Goal: Task Accomplishment & Management: Complete application form

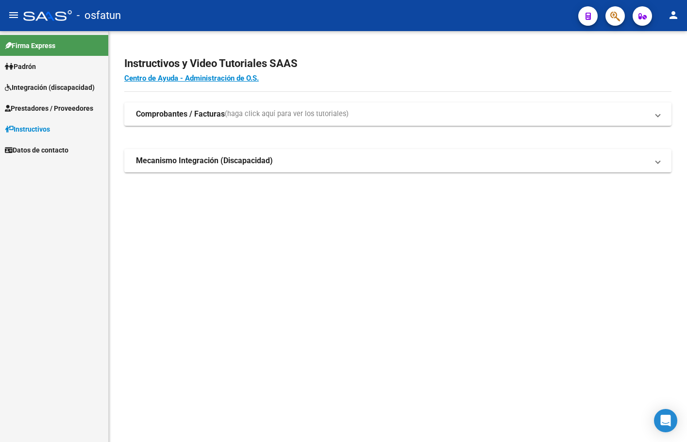
click at [50, 98] on link "Prestadores / Proveedores" at bounding box center [54, 108] width 108 height 21
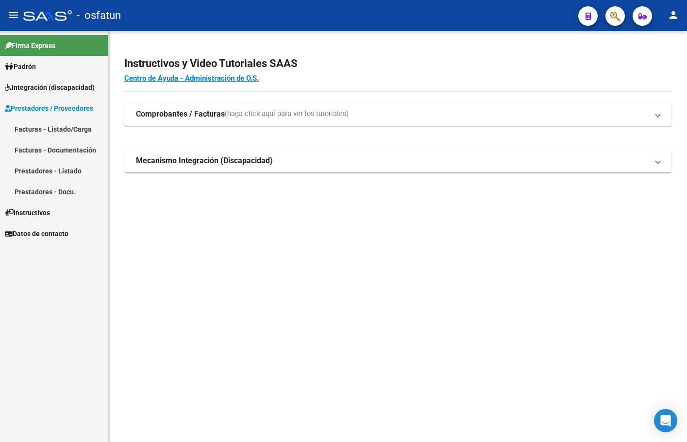
click at [51, 91] on span "Integración (discapacidad)" at bounding box center [50, 87] width 90 height 11
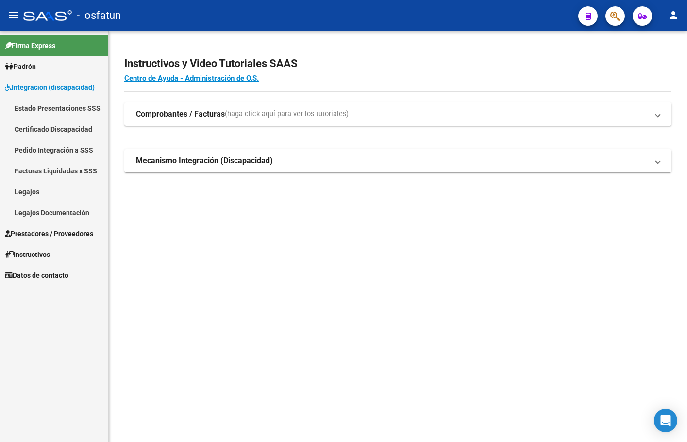
click at [61, 194] on link "Legajos" at bounding box center [54, 191] width 108 height 21
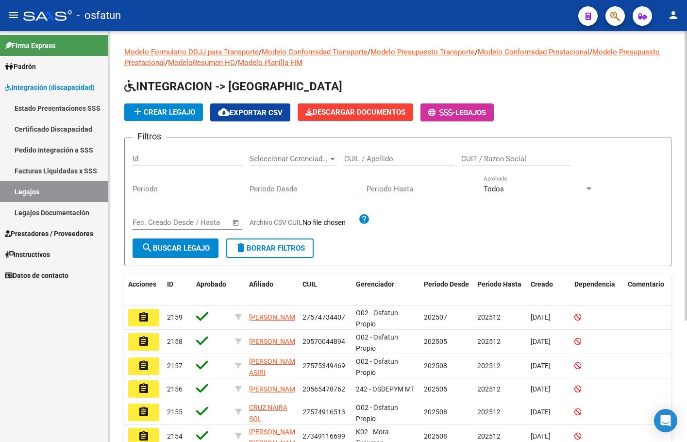
click at [390, 150] on div "CUIL / Apellido" at bounding box center [399, 155] width 110 height 21
type input "[PERSON_NAME]"
click at [155, 260] on form "Filtros Id Seleccionar Gerenciador Seleccionar [PERSON_NAME] / Apellido CUIT / …" at bounding box center [397, 201] width 547 height 129
click at [157, 248] on span "search Buscar Legajo" at bounding box center [175, 248] width 68 height 9
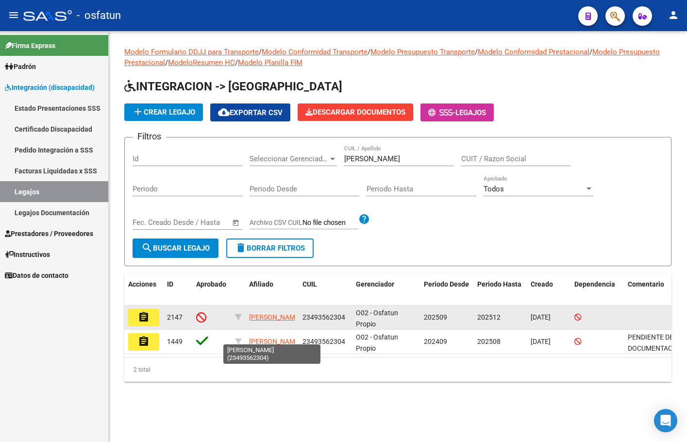
click at [266, 317] on app-link-go-to "[PERSON_NAME]" at bounding box center [275, 317] width 52 height 11
click at [151, 316] on button "assignment" at bounding box center [143, 317] width 31 height 17
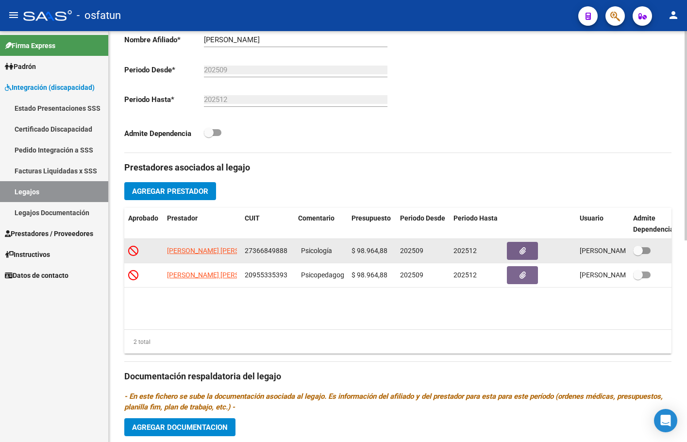
scroll to position [243, 0]
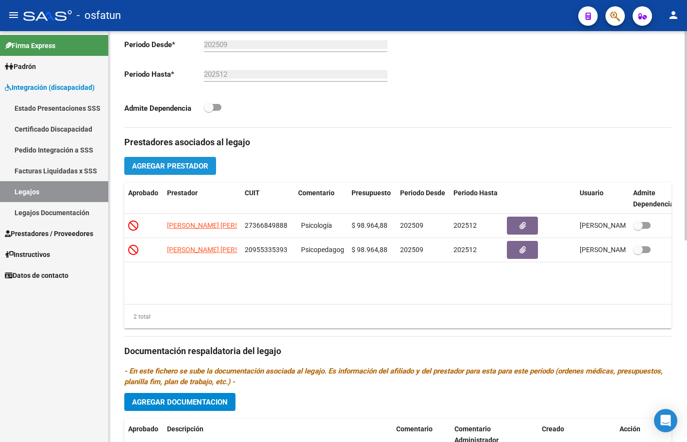
click at [188, 166] on span "Agregar Prestador" at bounding box center [170, 166] width 76 height 9
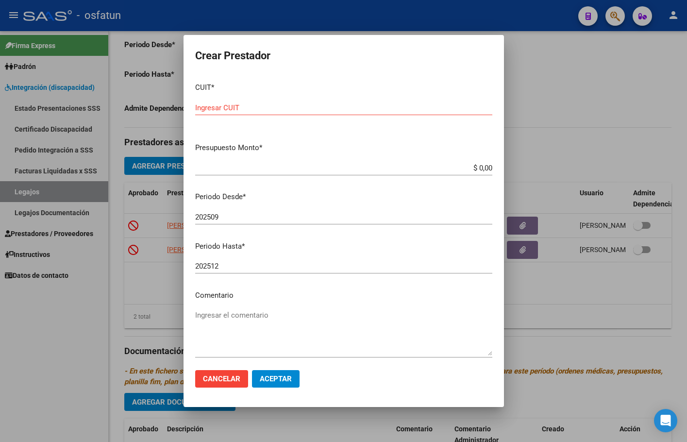
click at [255, 111] on input "Ingresar CUIT" at bounding box center [343, 107] width 297 height 9
click at [253, 111] on input "Ingresar CUIT" at bounding box center [343, 107] width 297 height 9
click at [218, 103] on input "Ingresar CUIT" at bounding box center [343, 107] width 297 height 9
click at [230, 103] on input "Ingresar CUIT" at bounding box center [343, 107] width 297 height 9
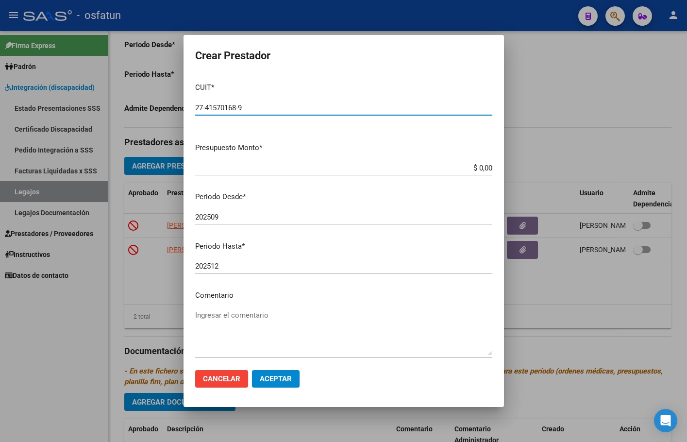
type input "27-41570168-9"
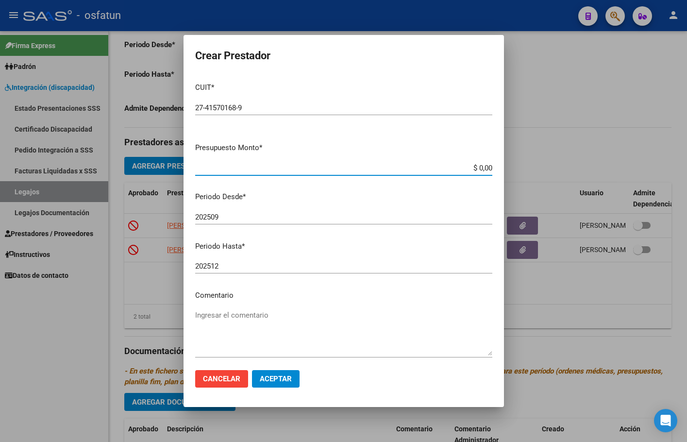
drag, startPoint x: 470, startPoint y: 167, endPoint x: 520, endPoint y: 169, distance: 49.6
click at [520, 169] on div "Crear Prestador CUIT * 27-41570168-9 Ingresar CUIT ARCA Padrón Presupuesto Mont…" at bounding box center [343, 221] width 687 height 442
type input "$ 98.472,56"
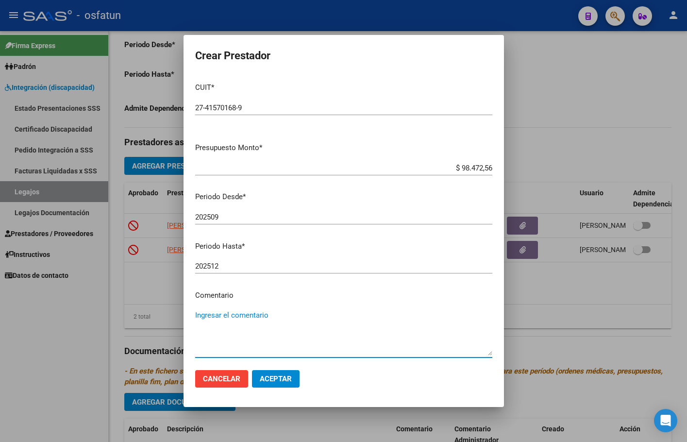
click at [259, 315] on textarea "Ingresar el comentario" at bounding box center [343, 333] width 297 height 46
click at [231, 318] on textarea "Ingresar el comentario" at bounding box center [343, 333] width 297 height 46
type textarea "Fonoaudiología"
click at [287, 381] on span "Aceptar" at bounding box center [276, 378] width 32 height 9
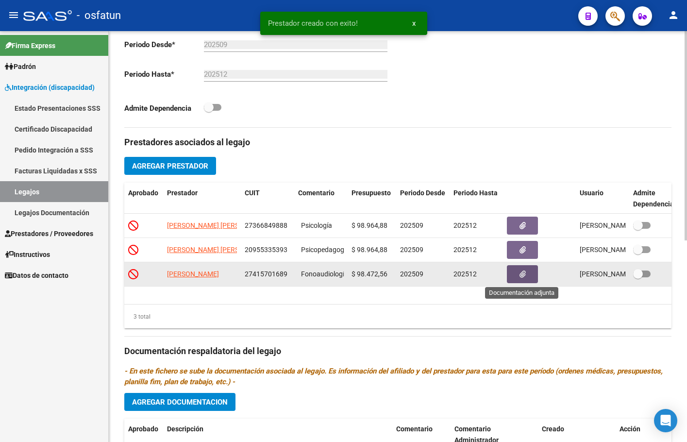
click at [511, 275] on button "button" at bounding box center [522, 274] width 31 height 18
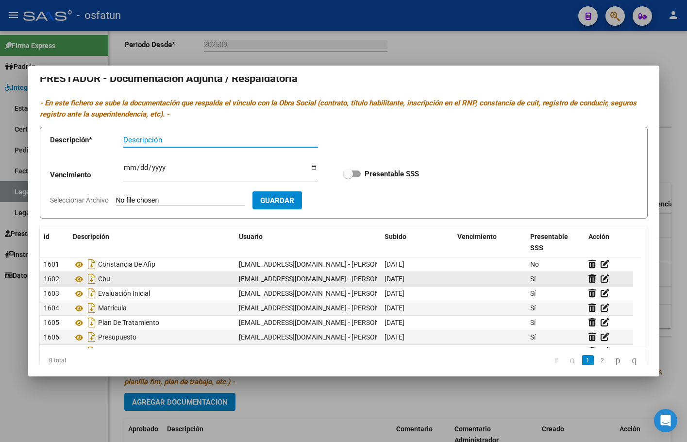
scroll to position [0, 0]
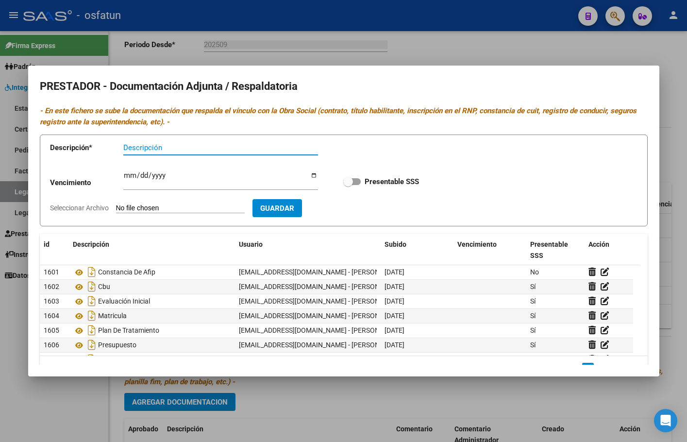
click at [184, 146] on input "Descripción" at bounding box center [220, 147] width 195 height 9
click at [294, 208] on span "Guardar" at bounding box center [277, 208] width 34 height 9
click at [246, 202] on form "Descripción * Descripción El campo es requerido Vencimiento Ingresar vencimient…" at bounding box center [344, 180] width 608 height 92
click at [194, 205] on input "Seleccionar Archivo" at bounding box center [180, 208] width 129 height 9
type input "C:\fakepath\AFIP constancia.pdf"
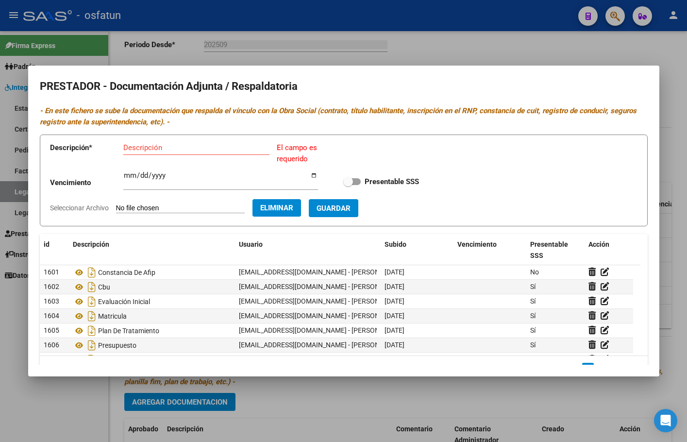
click at [155, 145] on input "Descripción" at bounding box center [196, 147] width 146 height 9
type input "Constancia AFIP"
click at [344, 204] on span "Guardar" at bounding box center [333, 208] width 34 height 9
checkbox input "true"
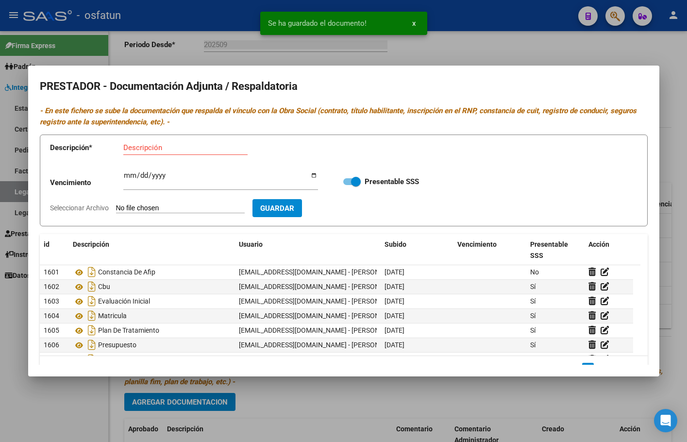
click at [199, 204] on input "Seleccionar Archivo" at bounding box center [180, 208] width 129 height 9
type input "C:\fakepath\tituloo.pdf"
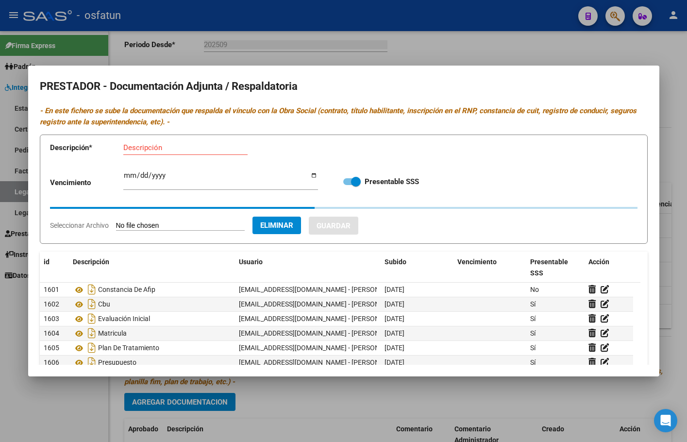
click at [222, 151] on input "Descripción" at bounding box center [185, 147] width 124 height 9
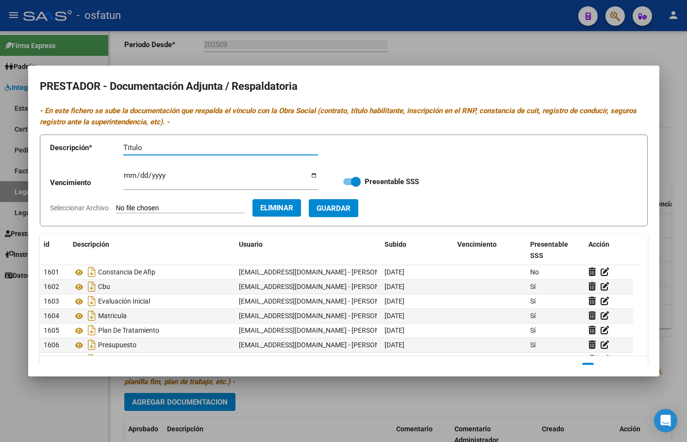
type input "Titulo"
click at [343, 204] on span "Guardar" at bounding box center [333, 208] width 34 height 9
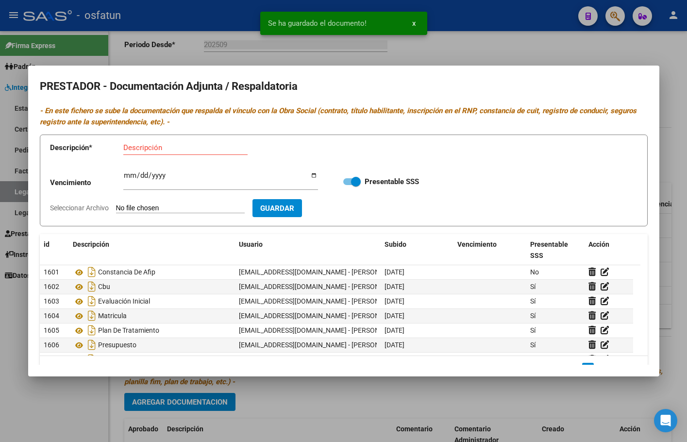
click at [179, 202] on form "Descripción * Descripción Vencimiento Ingresar vencimiento Presentable SSS Sele…" at bounding box center [344, 180] width 608 height 92
click at [149, 204] on input "Seleccionar Archivo" at bounding box center [180, 208] width 129 height 9
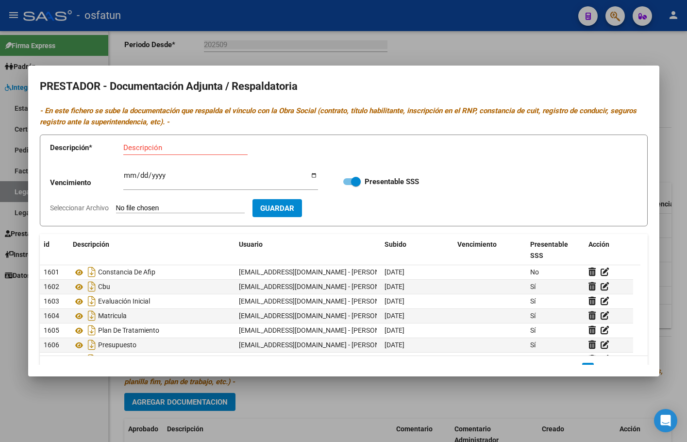
type input "C:\fakepath\RNP (1).pdf"
click at [182, 149] on input "Descripción" at bounding box center [185, 147] width 124 height 9
type input "RNP"
click at [346, 210] on span "Guardar" at bounding box center [333, 208] width 34 height 9
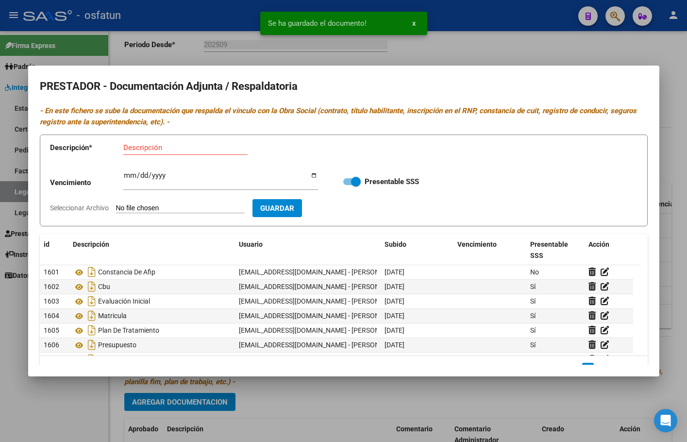
click at [181, 202] on form "Descripción * Descripción Vencimiento Ingresar vencimiento Presentable SSS Sele…" at bounding box center [344, 180] width 608 height 92
click at [184, 208] on input "Seleccionar Archivo" at bounding box center [180, 208] width 129 height 9
type input "C:\fakepath\osfatun presup.pdf"
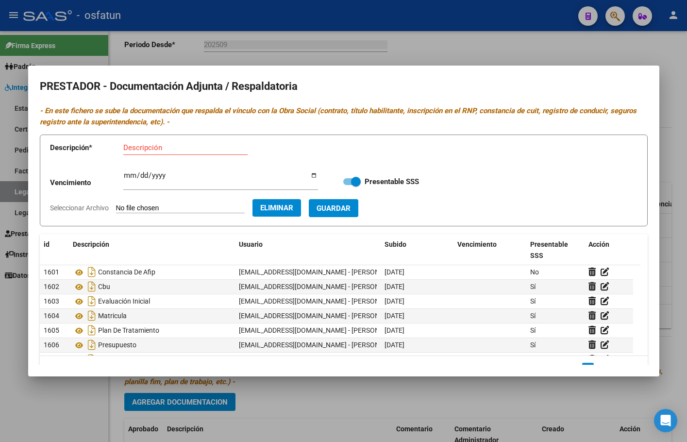
click at [173, 153] on div "Descripción" at bounding box center [185, 147] width 124 height 15
type input "Presupuesto"
click at [350, 206] on span "Guardar" at bounding box center [333, 208] width 34 height 9
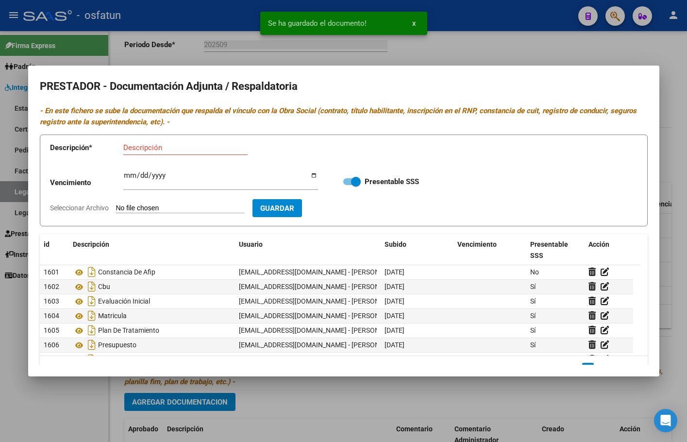
click at [176, 208] on input "Seleccionar Archivo" at bounding box center [180, 208] width 129 height 9
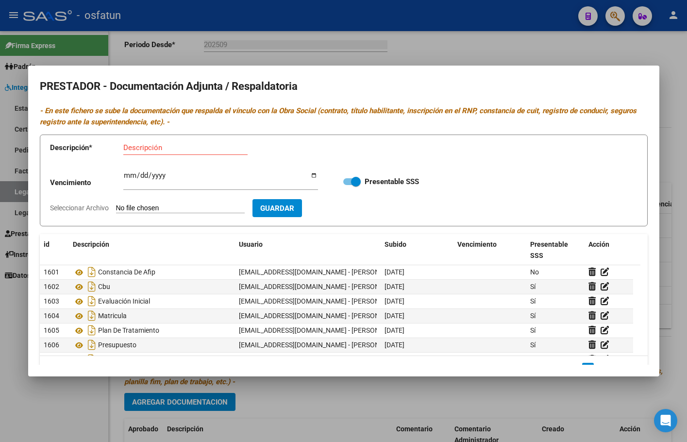
type input "C:\fakepath\plan tratamiento osfatun.pdf"
click at [196, 151] on input "Descripción" at bounding box center [185, 147] width 124 height 9
type input "Plan de tratamiento"
click at [354, 198] on div "Vencimiento Ingresar vencimiento Presentable SSS" at bounding box center [343, 181] width 587 height 35
click at [350, 207] on span "Guardar" at bounding box center [333, 208] width 34 height 9
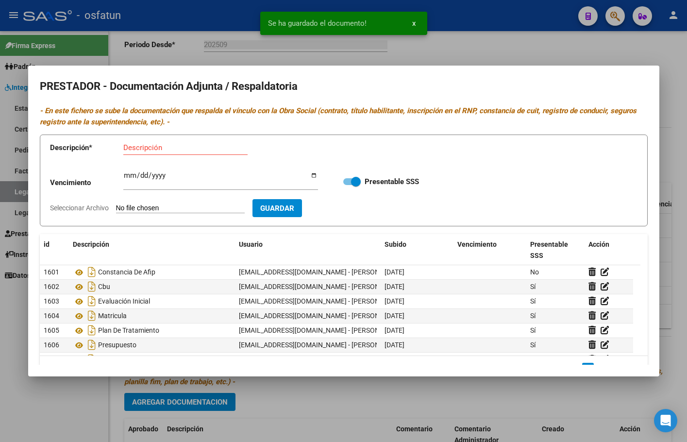
click at [203, 209] on input "Seleccionar Archivo" at bounding box center [180, 208] width 129 height 9
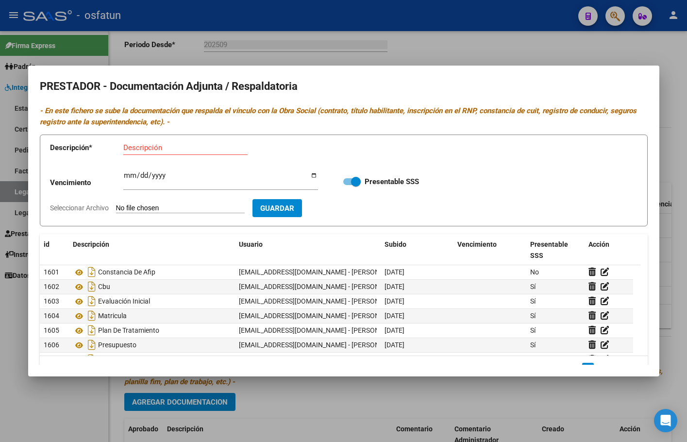
type input "C:\fakepath\valen G inf.pdf"
click at [170, 148] on input "Descripción" at bounding box center [185, 147] width 124 height 9
type input "Informe inicial"
click at [350, 205] on span "Guardar" at bounding box center [333, 208] width 34 height 9
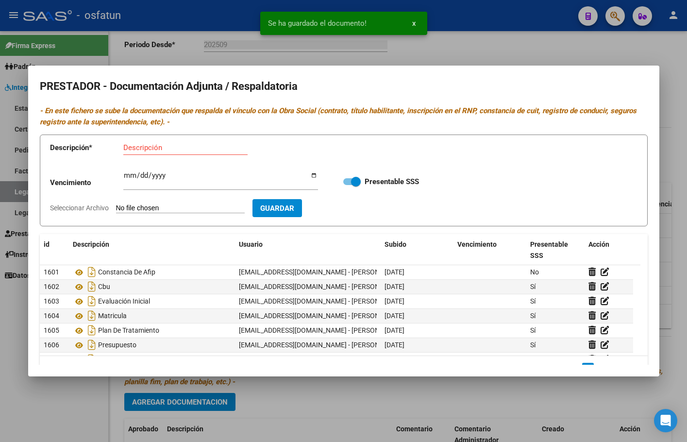
click at [187, 202] on form "Descripción * Descripción Vencimiento Ingresar vencimiento Presentable SSS Sele…" at bounding box center [344, 180] width 608 height 92
click at [189, 209] on input "Seleccionar Archivo" at bounding box center [180, 208] width 129 height 9
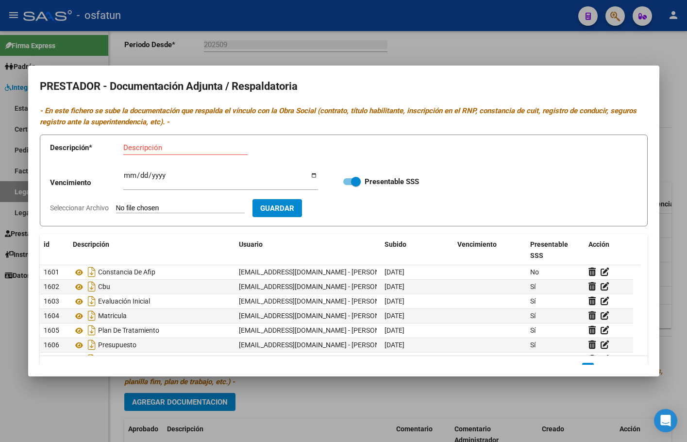
type input "C:\fakepath\consentimiento 2 .pdf"
click at [179, 149] on input "Descripción" at bounding box center [185, 147] width 124 height 9
type input "Concentimiento"
click at [350, 204] on span "Guardar" at bounding box center [333, 208] width 34 height 9
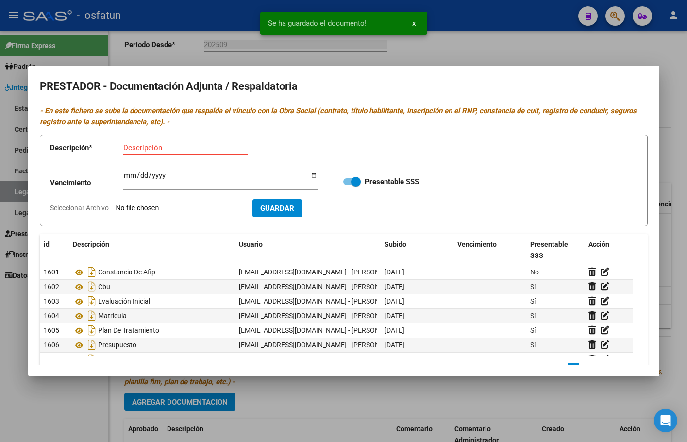
click at [175, 202] on form "Descripción * Descripción Vencimiento Ingresar vencimiento Presentable SSS Sele…" at bounding box center [344, 180] width 608 height 92
click at [175, 209] on input "Seleccionar Archivo" at bounding box center [180, 208] width 129 height 9
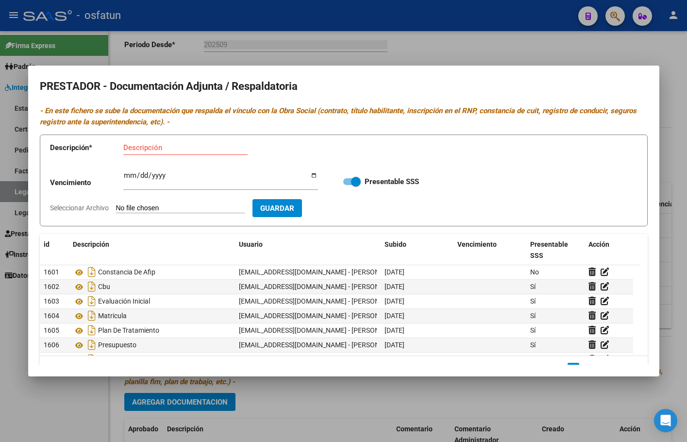
type input "C:\fakepath\consentimiento informado (1).pdf"
click at [169, 148] on input "Descripción" at bounding box center [185, 147] width 124 height 9
type input "Concentimiento 1"
click at [350, 207] on span "Guardar" at bounding box center [333, 208] width 34 height 9
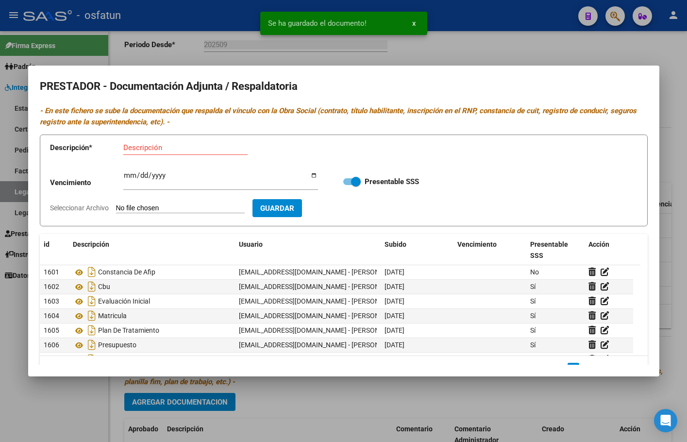
click at [189, 208] on input "Seleccionar Archivo" at bounding box center [180, 208] width 129 height 9
type input "C:\fakepath\CBU...pdf"
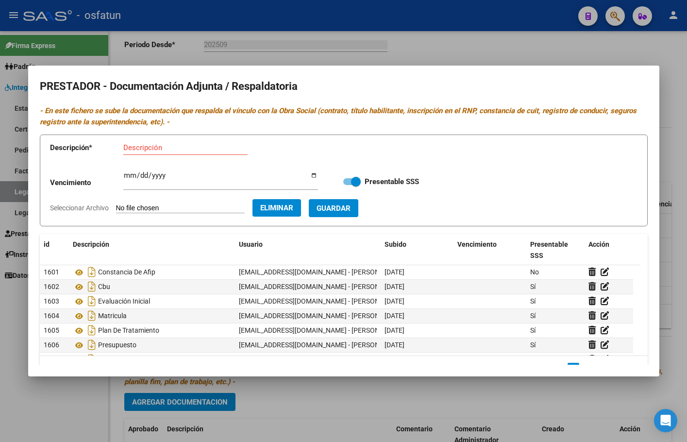
click at [180, 149] on input "Descripción" at bounding box center [185, 147] width 124 height 9
type input "CBU"
click at [351, 203] on button "Guardar" at bounding box center [333, 208] width 49 height 18
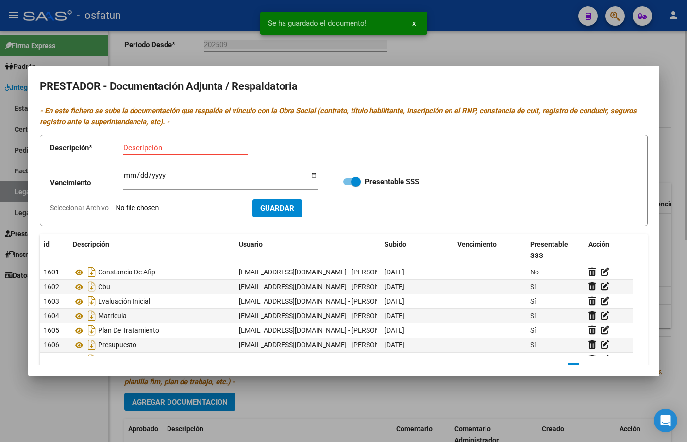
click at [526, 49] on div at bounding box center [343, 221] width 687 height 442
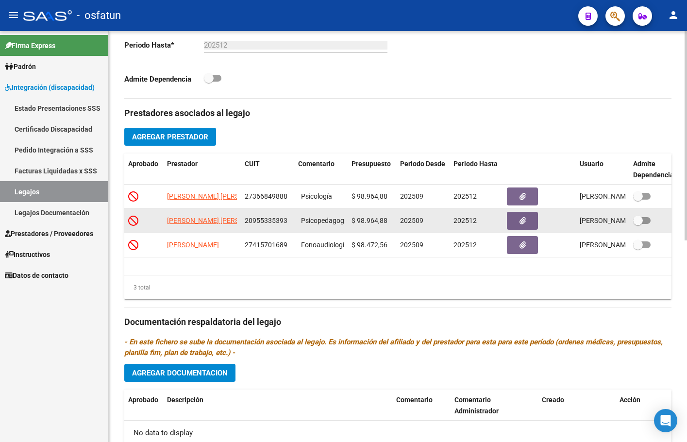
scroll to position [250, 0]
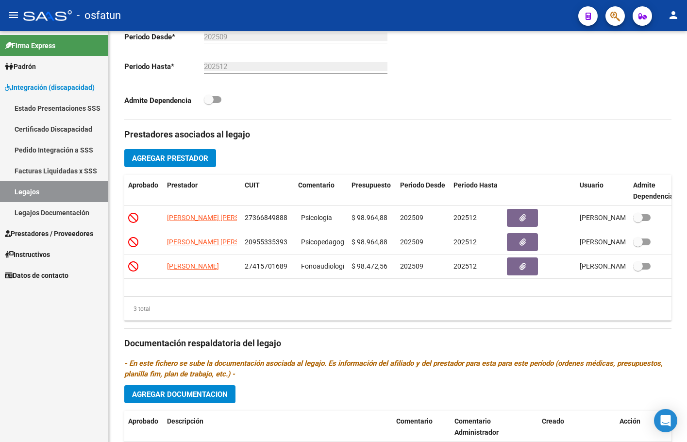
click at [507, 257] on button "button" at bounding box center [522, 266] width 31 height 18
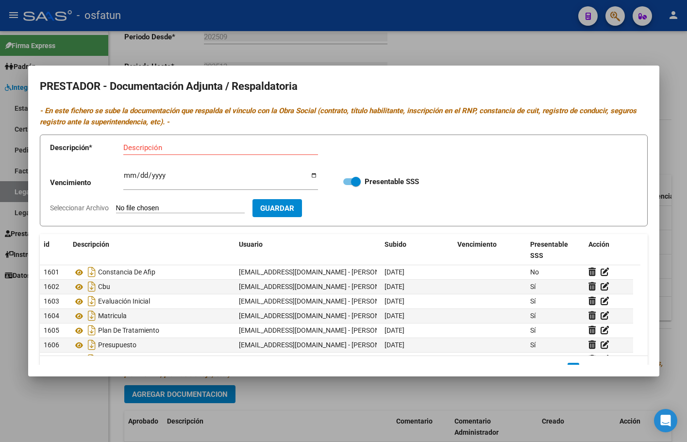
click at [353, 58] on div at bounding box center [343, 221] width 687 height 442
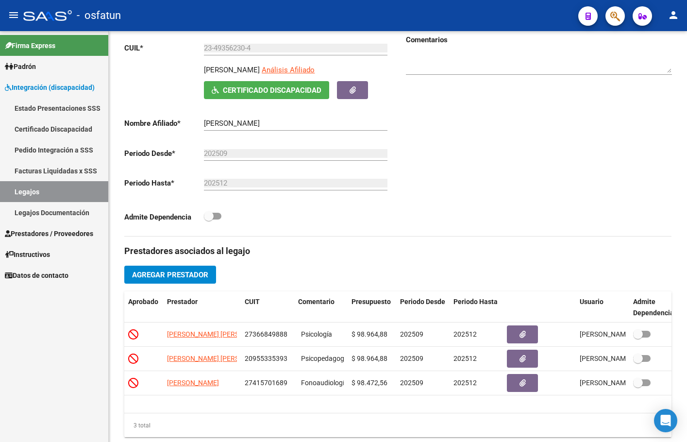
scroll to position [105, 0]
